Goal: Task Accomplishment & Management: Use online tool/utility

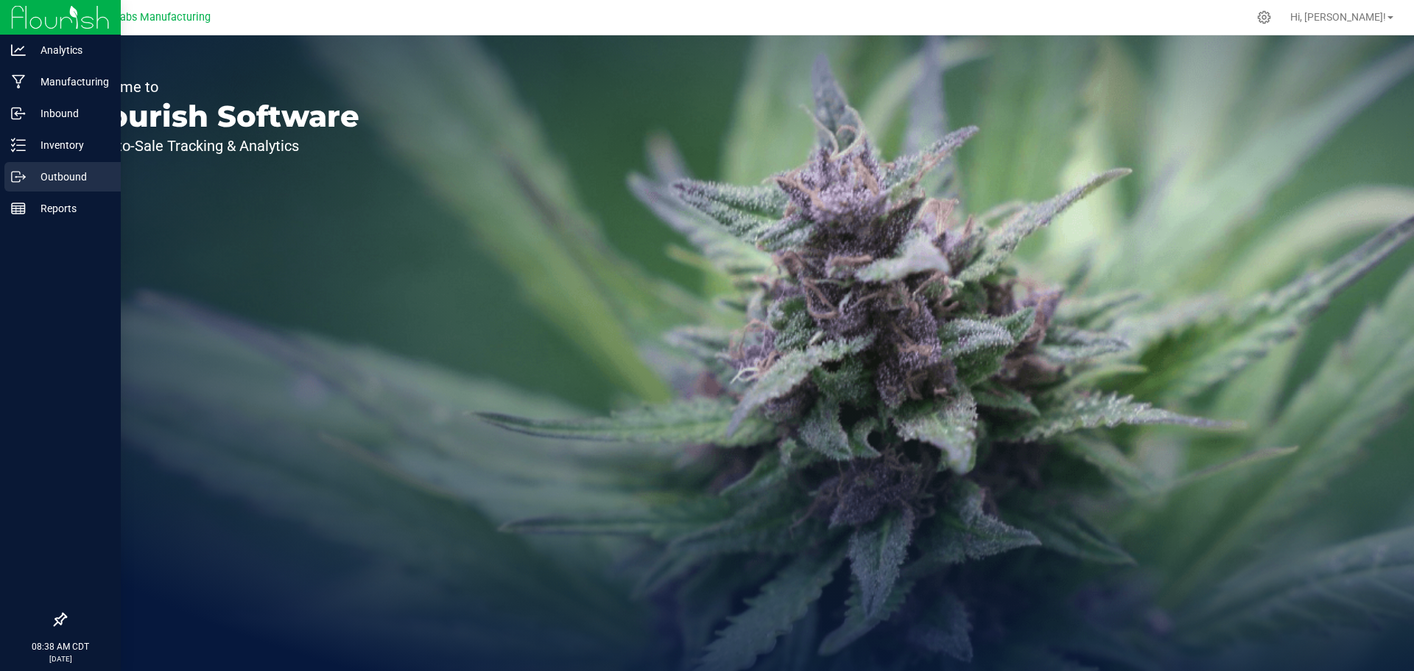
click at [34, 170] on p "Outbound" at bounding box center [70, 177] width 88 height 18
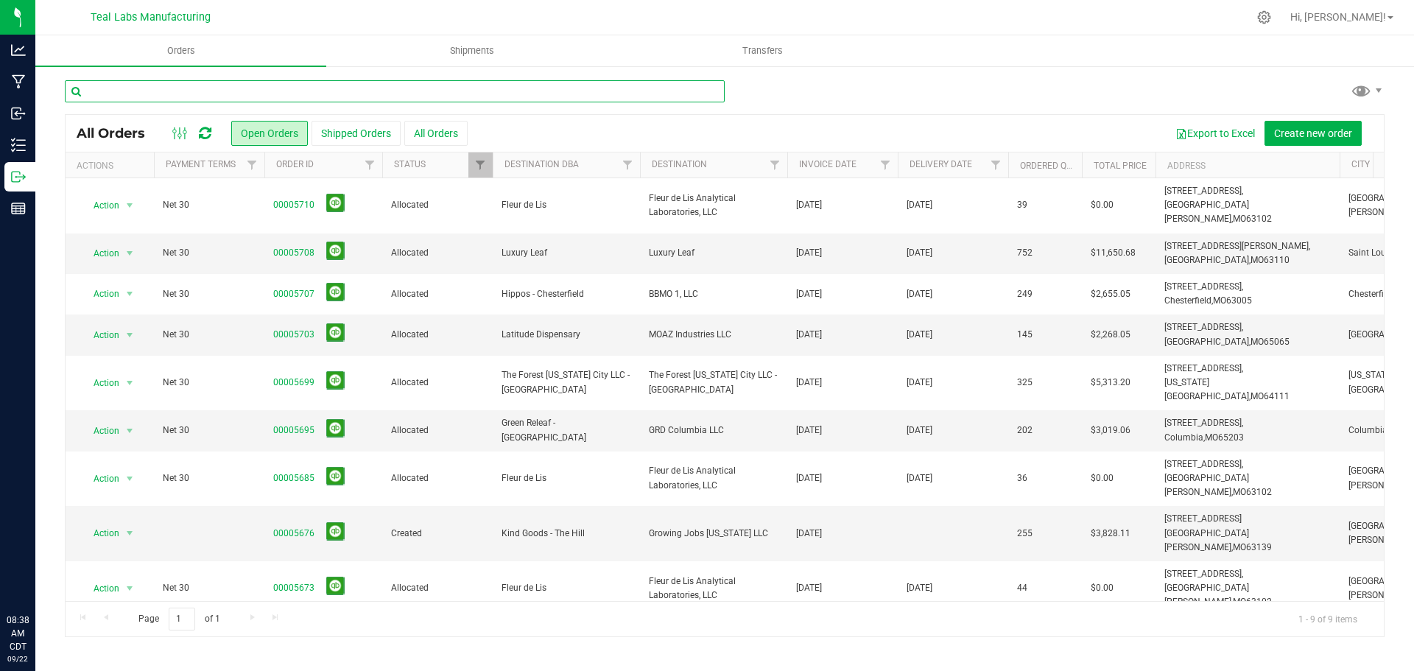
click at [274, 93] on input "text" at bounding box center [395, 91] width 660 height 22
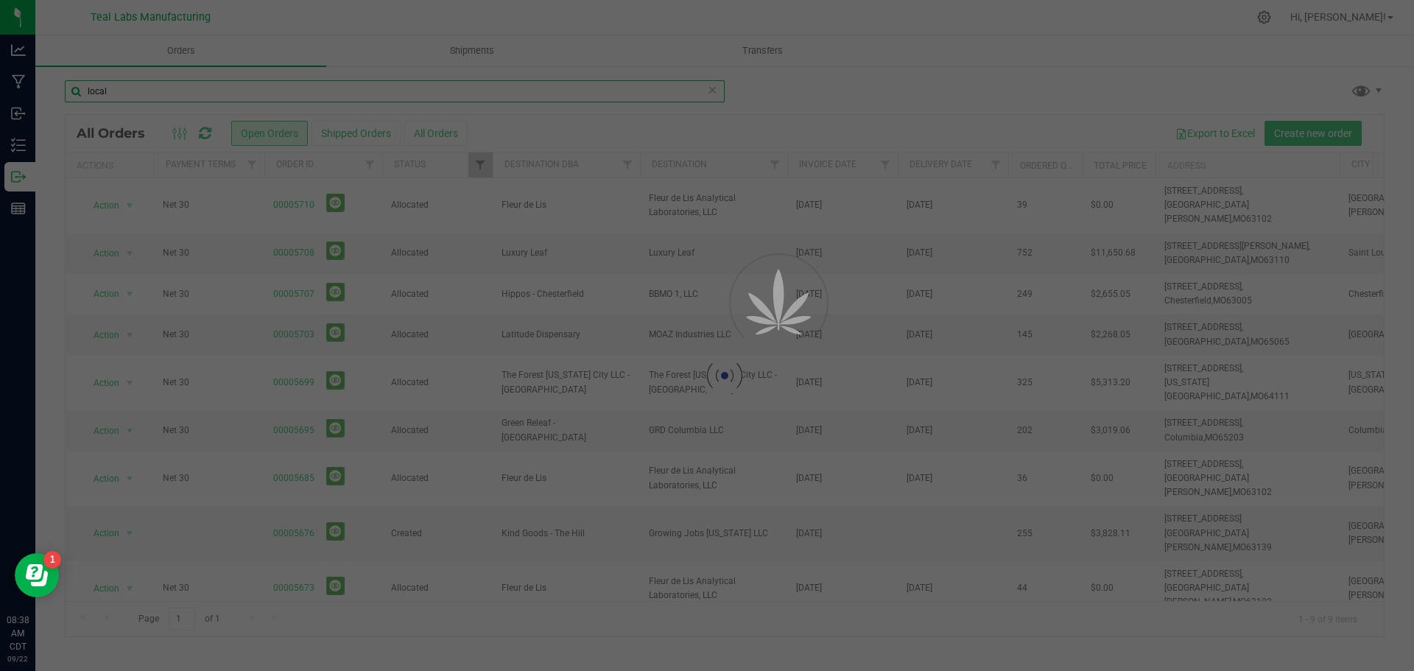
type input "local"
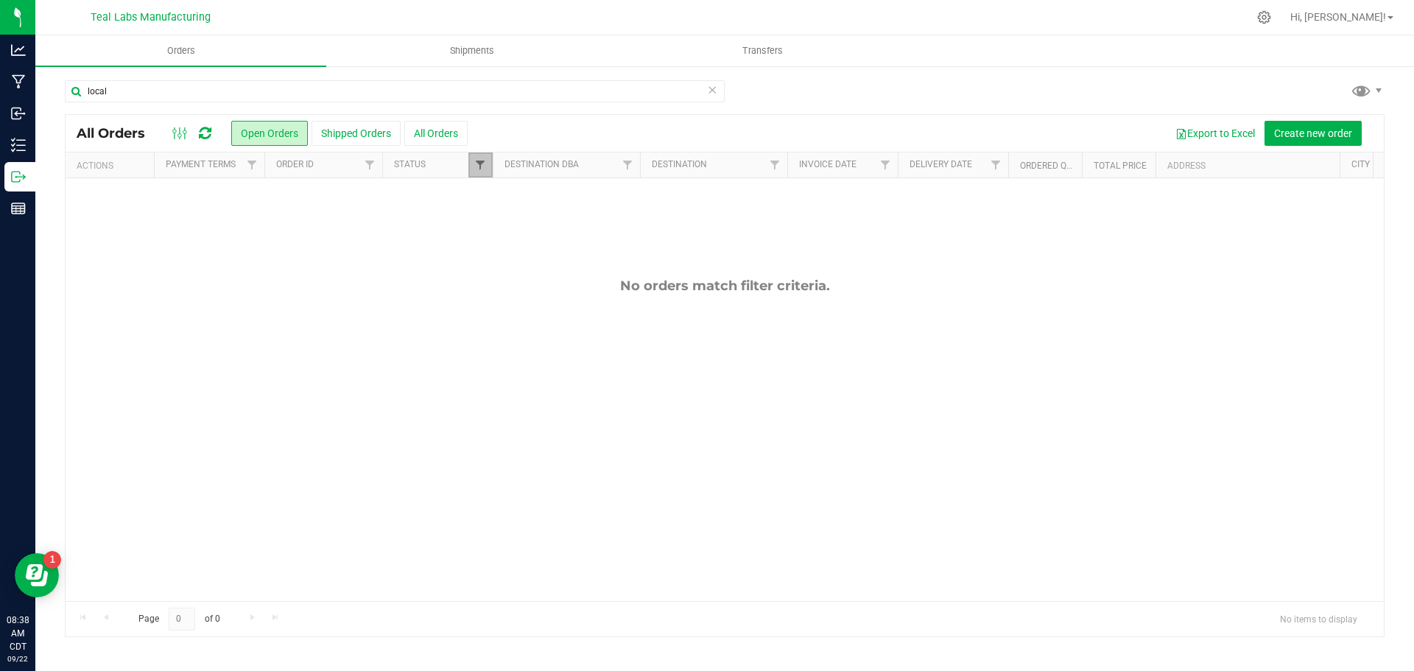
click at [480, 169] on span "Filter" at bounding box center [480, 165] width 12 height 12
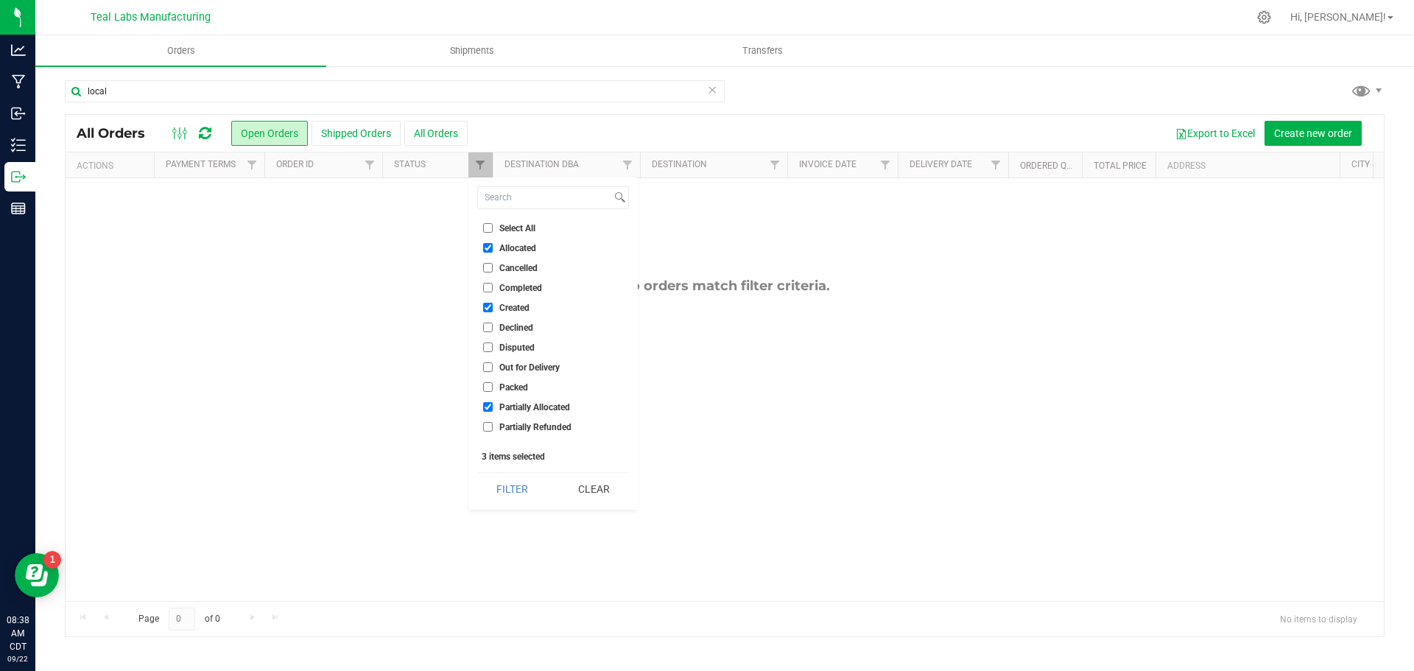
click at [485, 231] on input "Select All" at bounding box center [488, 228] width 10 height 10
checkbox input "true"
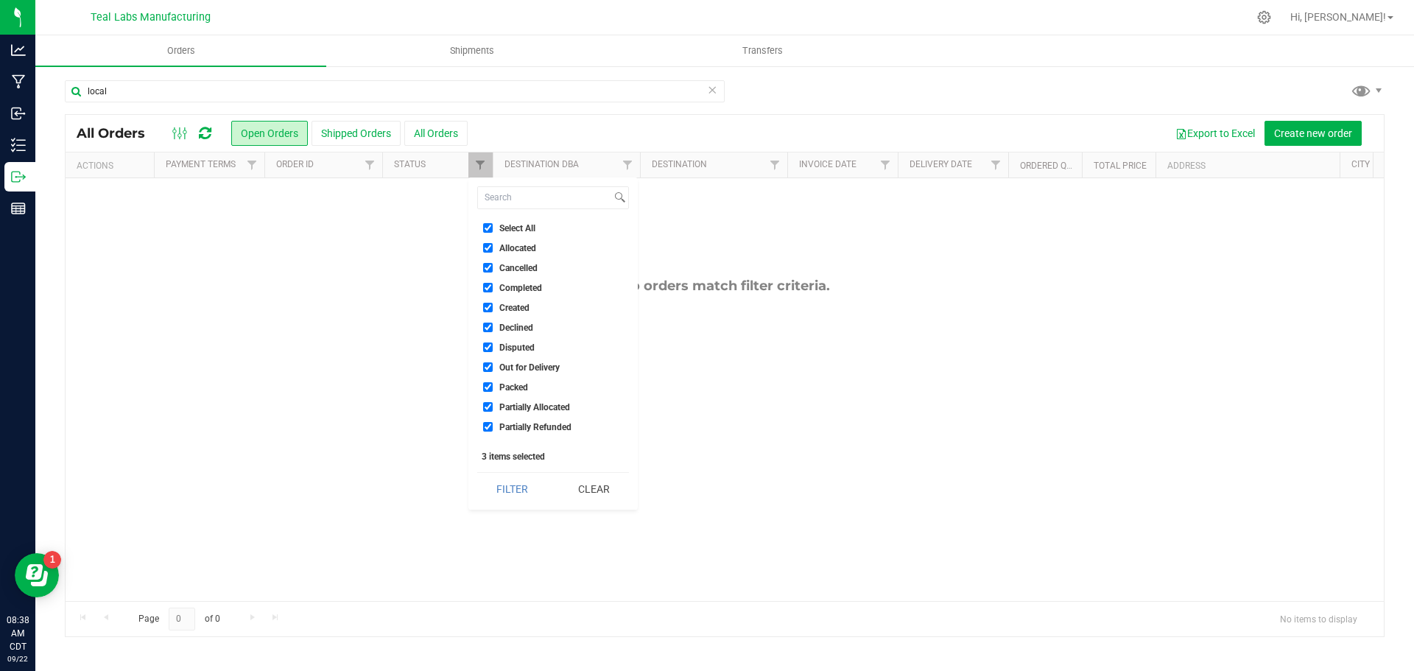
checkbox input "true"
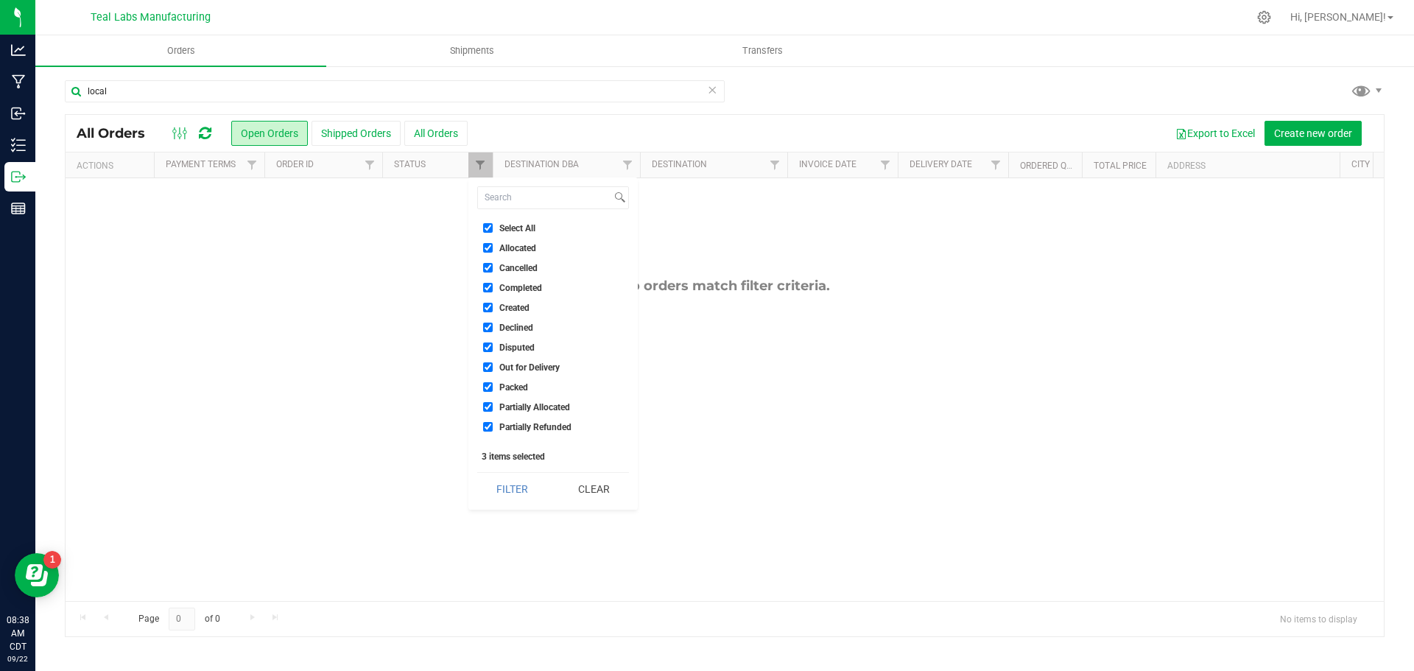
checkbox input "true"
click at [504, 483] on button "Filter" at bounding box center [512, 489] width 71 height 32
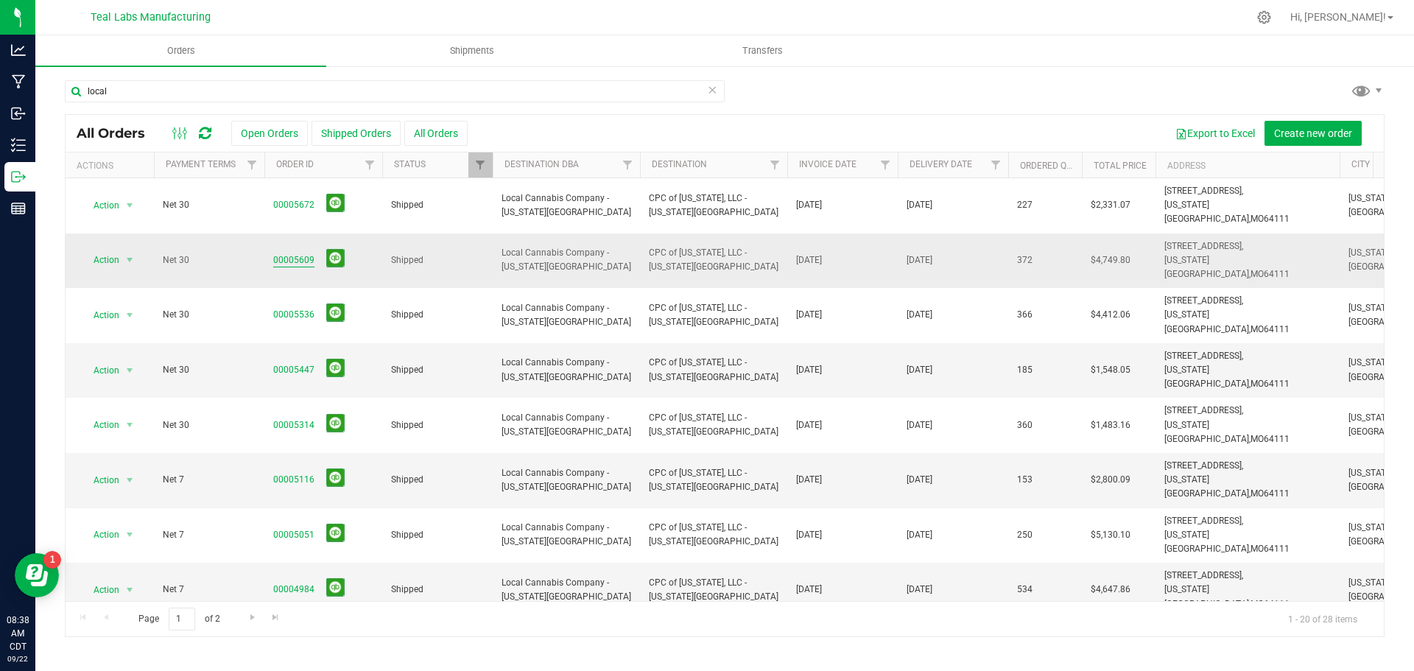
click at [292, 253] on link "00005609" at bounding box center [293, 260] width 41 height 14
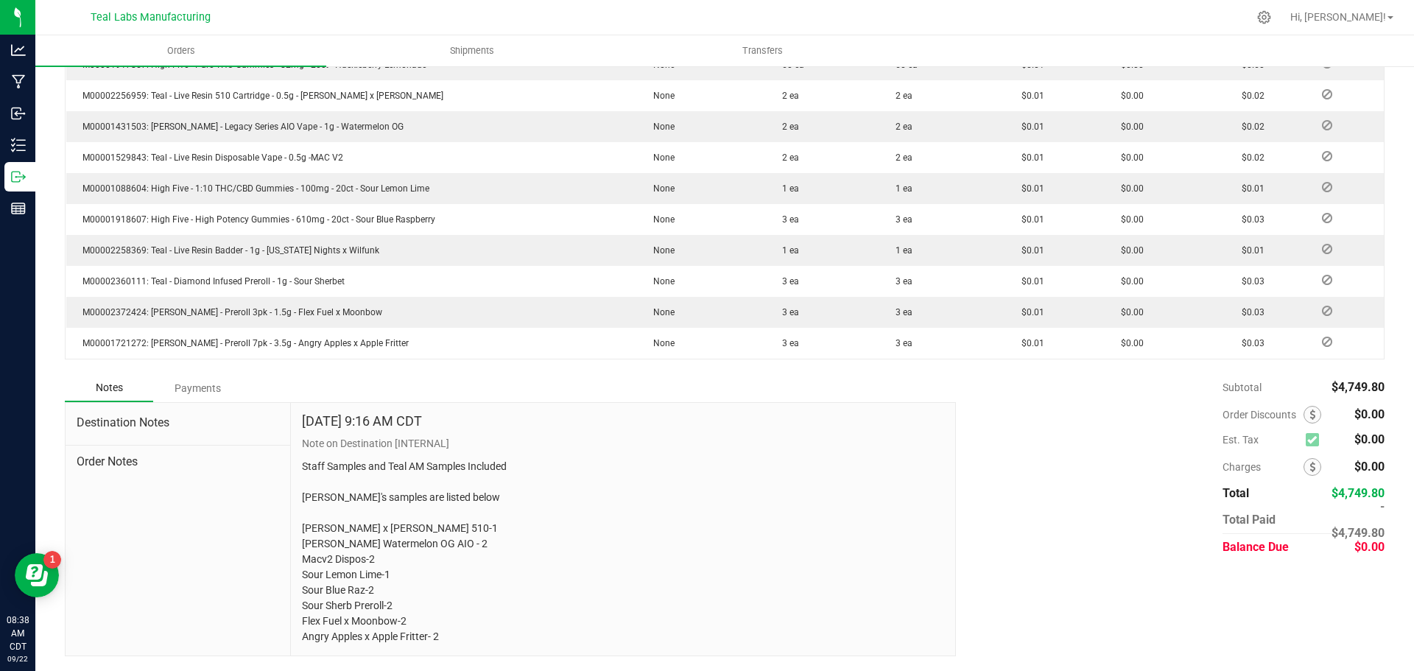
click at [211, 376] on div "Payments" at bounding box center [197, 388] width 88 height 27
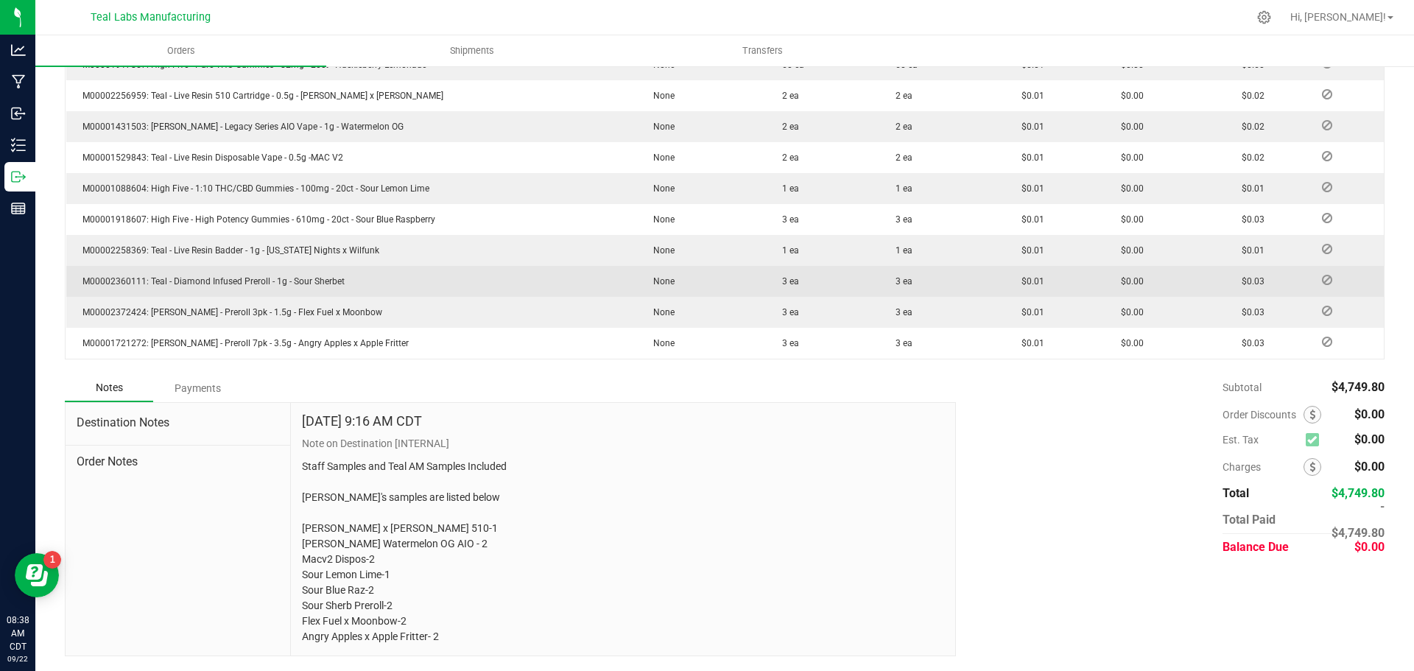
scroll to position [880, 0]
